Goal: Information Seeking & Learning: Learn about a topic

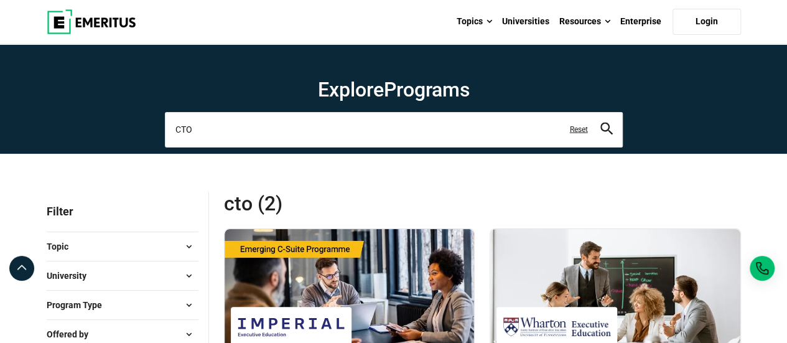
click at [220, 136] on input "CTO" at bounding box center [394, 129] width 458 height 35
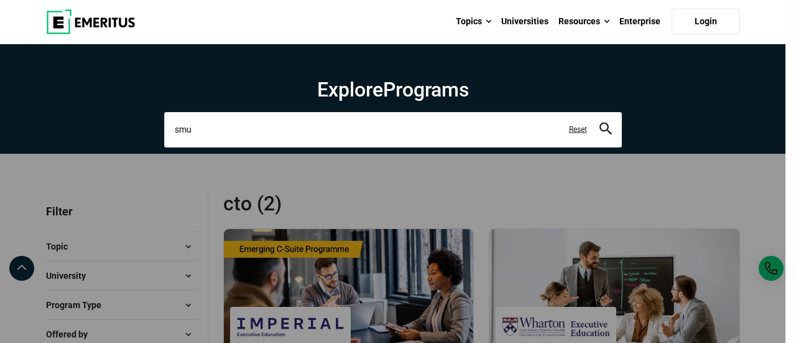
type input "smu"
click at [599, 122] on button "search" at bounding box center [605, 129] width 12 height 14
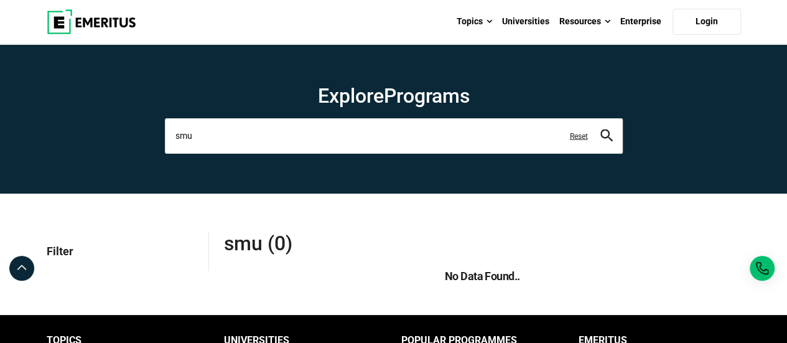
click at [220, 136] on input "smu" at bounding box center [394, 135] width 458 height 35
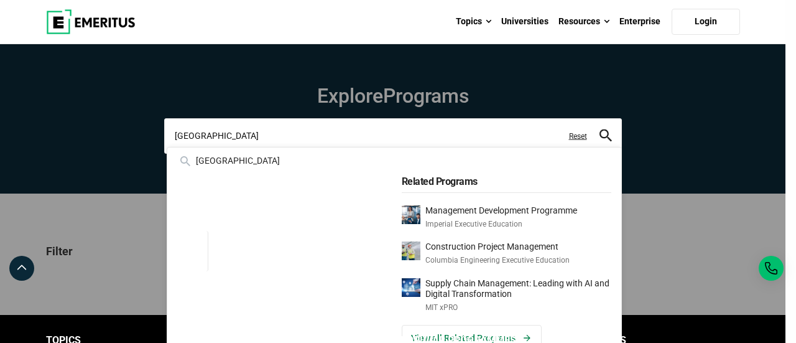
type input "[GEOGRAPHIC_DATA]"
click at [599, 129] on button "search" at bounding box center [605, 136] width 12 height 14
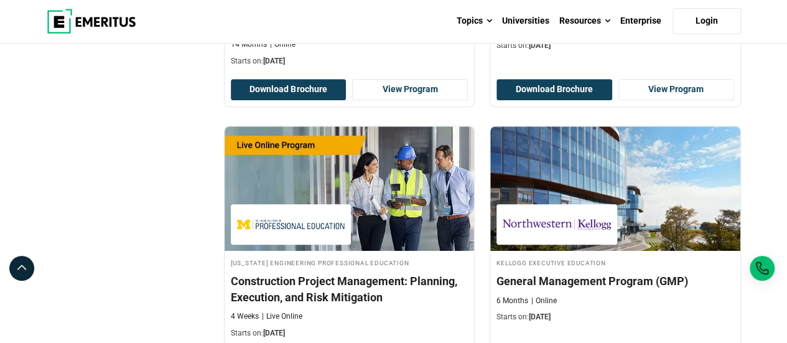
scroll to position [2589, 0]
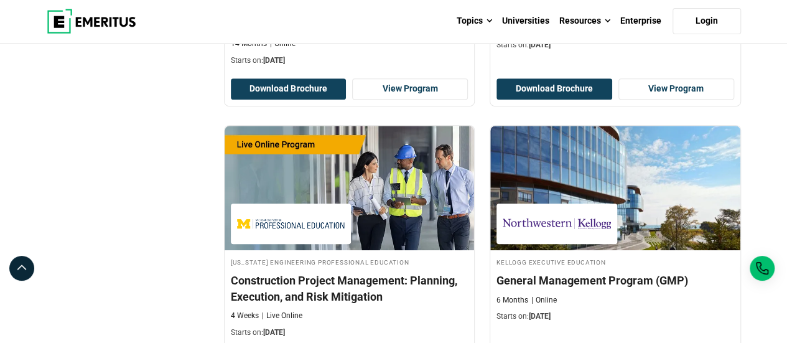
click at [81, 27] on img at bounding box center [92, 21] width 90 height 25
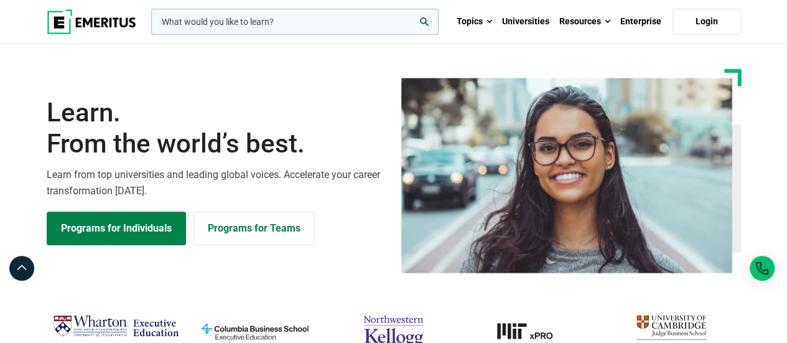
click at [216, 23] on input "woocommerce-product-search-field-0" at bounding box center [294, 22] width 287 height 26
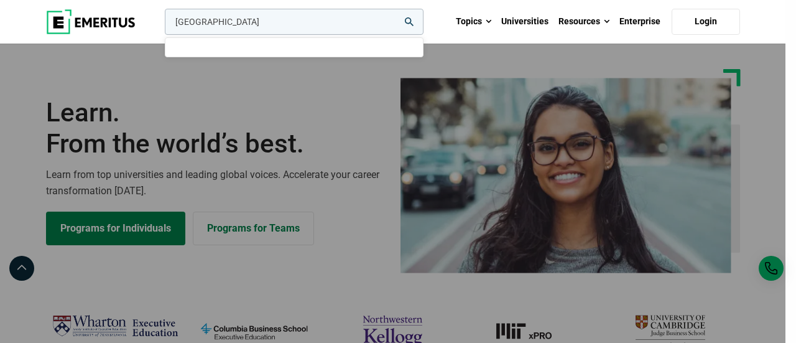
type input "[GEOGRAPHIC_DATA]"
click at [162, 25] on button "search" at bounding box center [162, 25] width 0 height 0
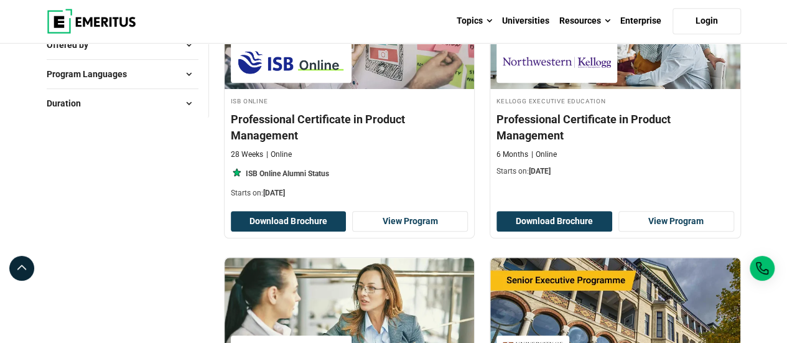
scroll to position [160, 0]
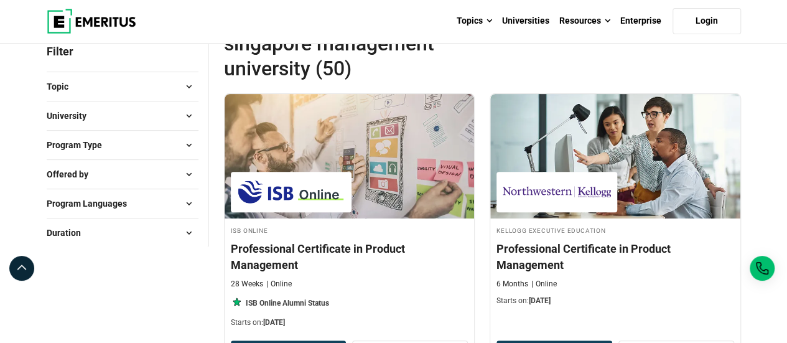
click at [187, 114] on span at bounding box center [189, 115] width 19 height 19
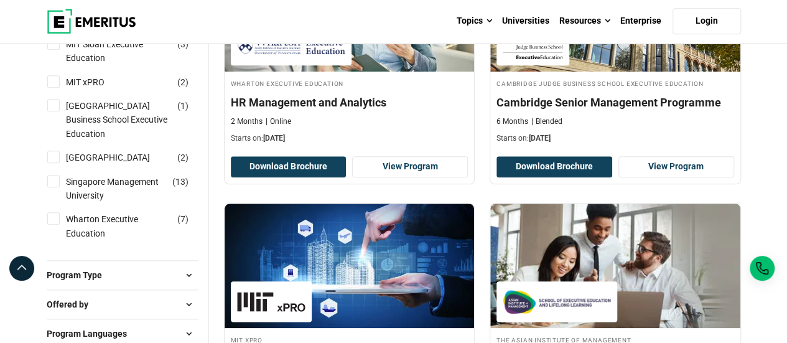
scroll to position [600, 0]
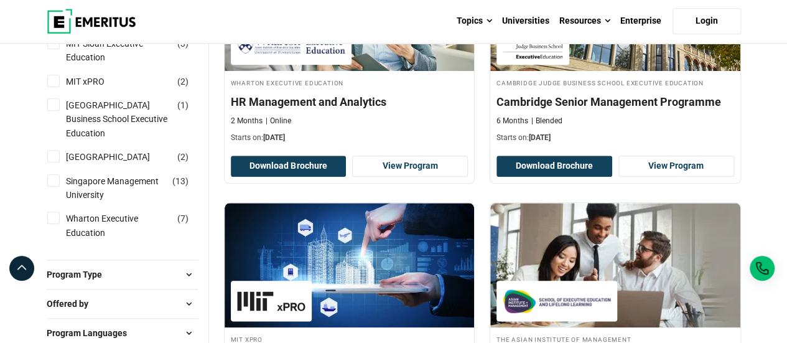
click at [53, 187] on input "Singapore Management University ( 13 )" at bounding box center [53, 180] width 12 height 12
checkbox input "true"
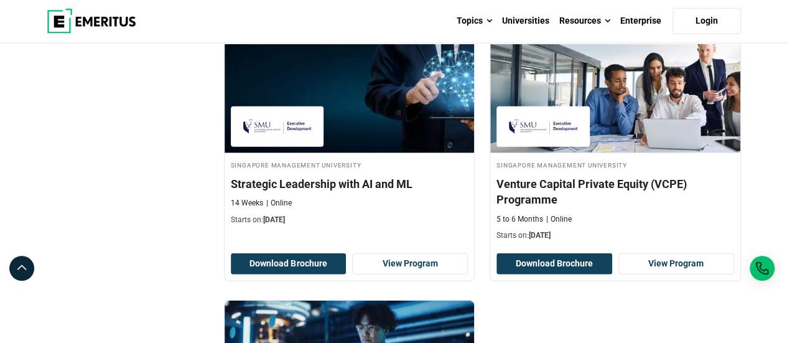
scroll to position [1533, 0]
